Goal: Navigation & Orientation: Find specific page/section

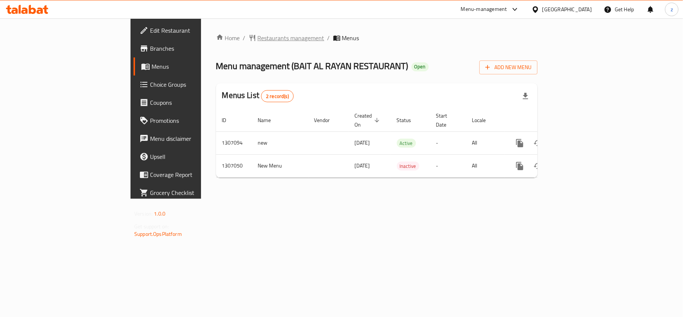
click at [258, 35] on span "Restaurants management" at bounding box center [291, 37] width 67 height 9
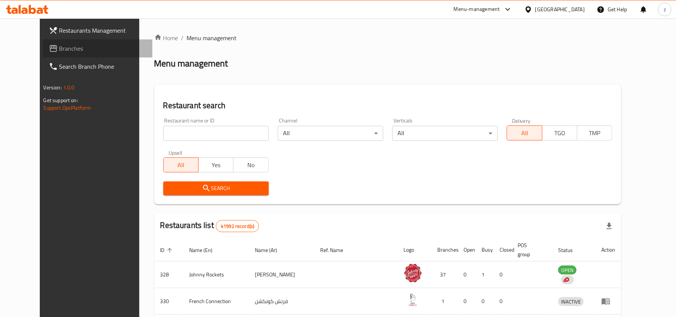
click at [67, 44] on span "Branches" at bounding box center [102, 48] width 87 height 9
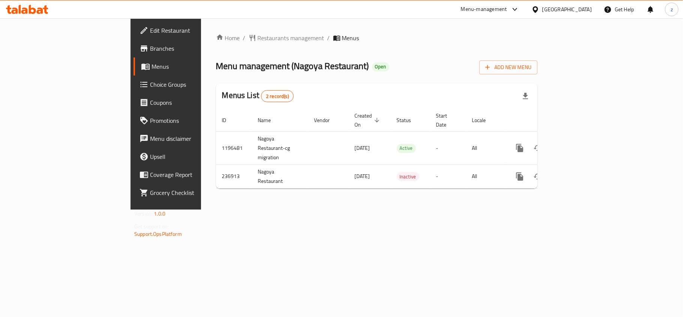
click at [203, 29] on div "Home / Restaurants management / Menus Menu management ( Nagoya Restaurant ) Ope…" at bounding box center [376, 113] width 351 height 191
click at [258, 38] on span "Restaurants management" at bounding box center [291, 37] width 67 height 9
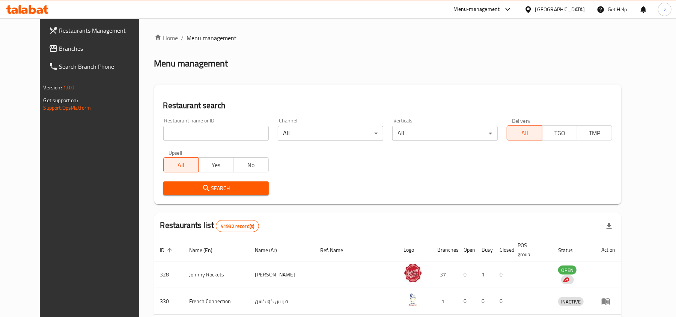
click at [52, 56] on link "Branches" at bounding box center [98, 48] width 110 height 18
